Goal: Contribute content

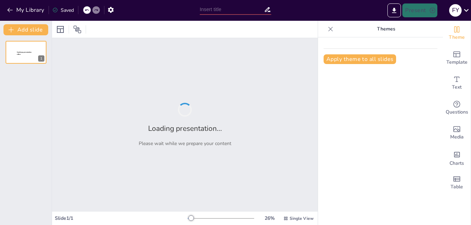
type input "Enhancing Productivity: The Smart To-Do List Web Application"
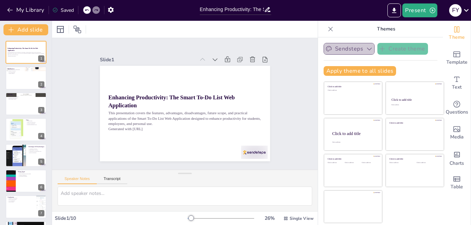
click at [352, 51] on button "Sendsteps" at bounding box center [349, 49] width 51 height 12
click at [421, 63] on div "Sendsteps Create theme Apply theme to all slides Click to add title Click to ad…" at bounding box center [381, 62] width 114 height 38
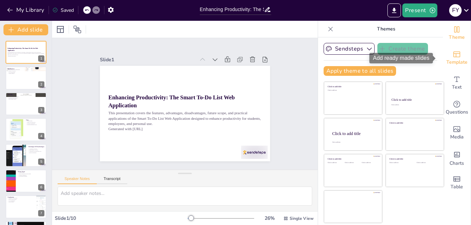
click at [460, 59] on span "Template" at bounding box center [456, 63] width 21 height 8
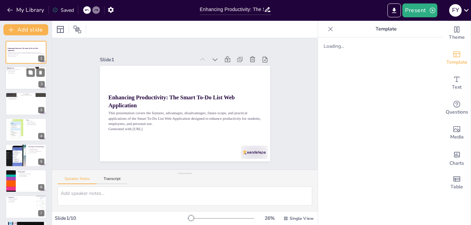
click at [22, 78] on div at bounding box center [26, 79] width 42 height 24
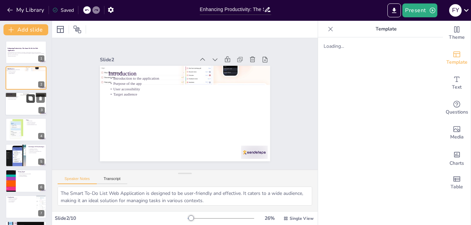
click at [28, 99] on icon at bounding box center [30, 98] width 5 height 5
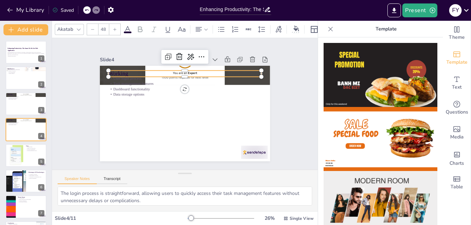
click at [183, 72] on p "Working" at bounding box center [187, 74] width 153 height 24
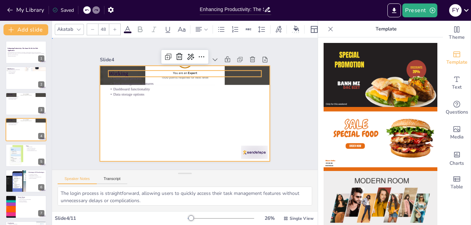
click at [175, 127] on div at bounding box center [183, 113] width 179 height 113
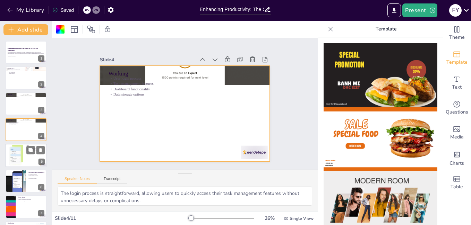
click at [15, 152] on div at bounding box center [15, 155] width 33 height 21
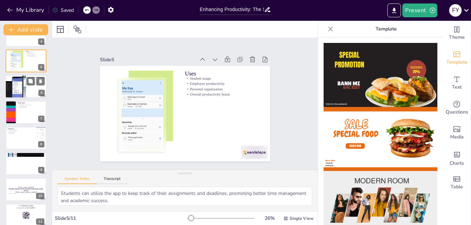
click at [27, 93] on div at bounding box center [26, 87] width 42 height 24
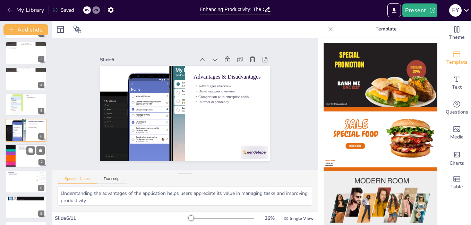
click at [11, 163] on div at bounding box center [11, 157] width 42 height 24
type textarea "Future AI integration will provide users with smarter task management options, …"
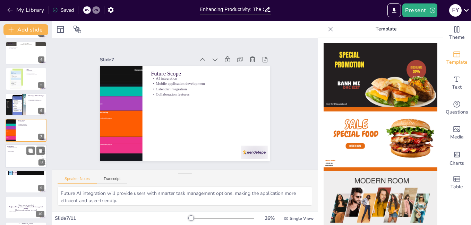
scroll to position [102, 0]
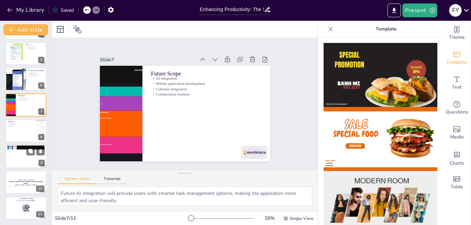
click at [19, 161] on div at bounding box center [26, 157] width 42 height 24
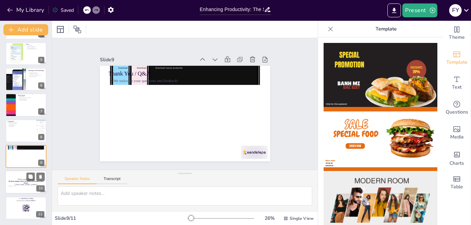
click at [21, 181] on p "The future belongs to those who believe in the beauty of their dreams." at bounding box center [25, 183] width 37 height 4
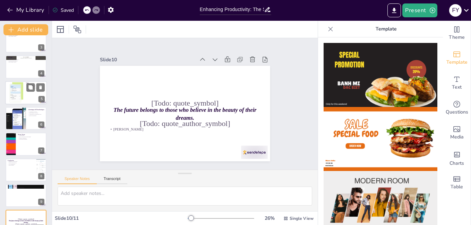
scroll to position [0, 0]
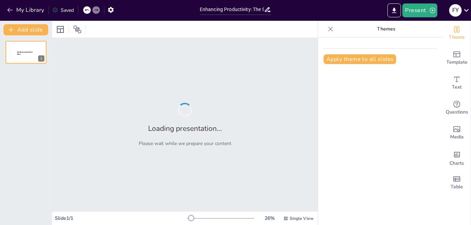
type input "Enhancing Productivity: The Smart To-Do List Web Application"
